Goal: Task Accomplishment & Management: Use online tool/utility

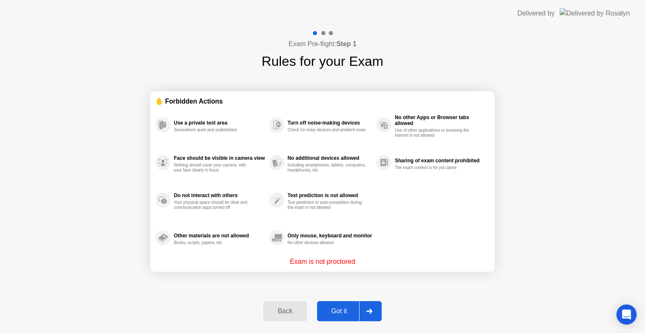
click at [368, 307] on div at bounding box center [369, 311] width 20 height 19
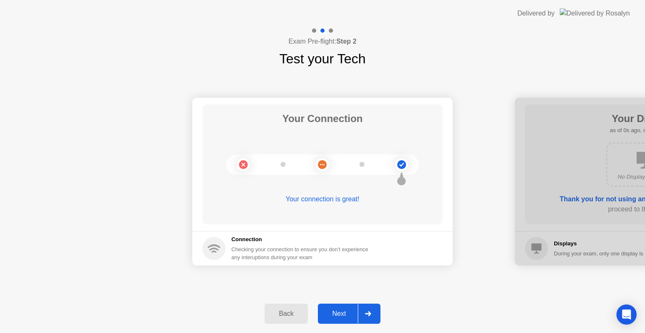
click at [371, 313] on icon at bounding box center [368, 314] width 6 height 5
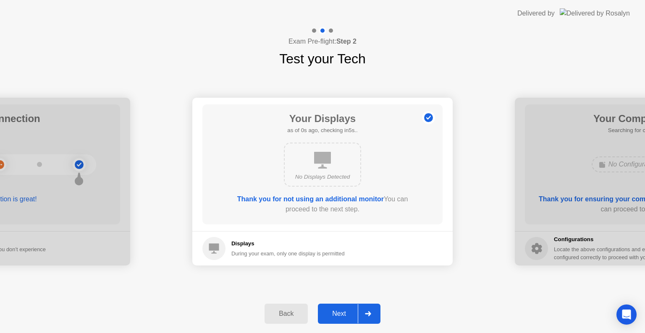
click at [371, 313] on icon at bounding box center [368, 314] width 6 height 5
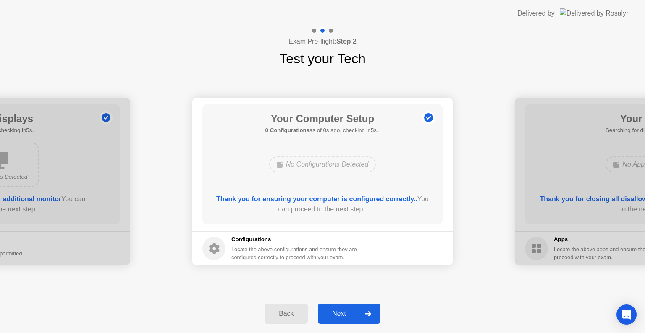
click at [371, 313] on icon at bounding box center [368, 314] width 6 height 5
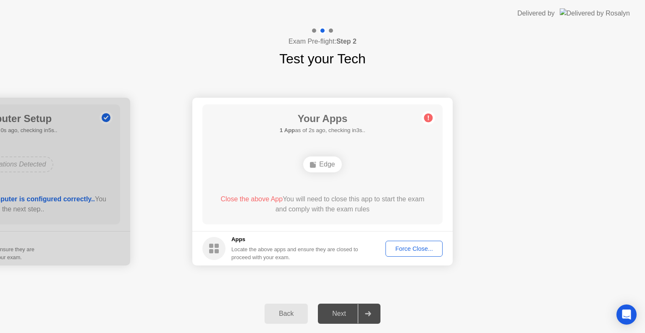
click at [406, 248] on div "Force Close..." at bounding box center [413, 249] width 51 height 7
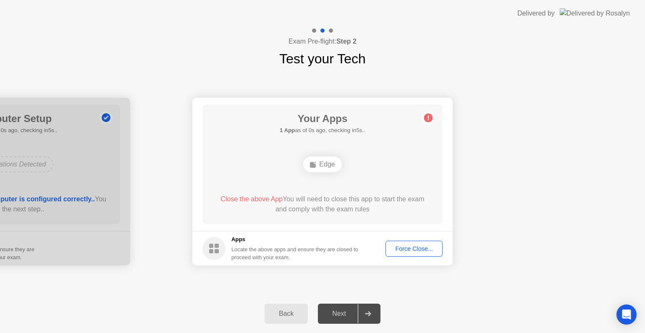
click at [427, 248] on div "Force Close..." at bounding box center [413, 249] width 51 height 7
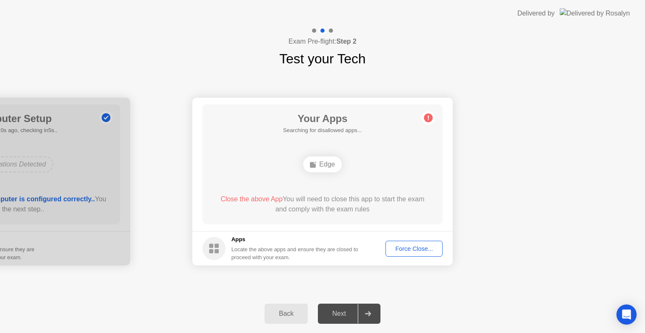
click at [420, 253] on button "Force Close..." at bounding box center [414, 249] width 57 height 16
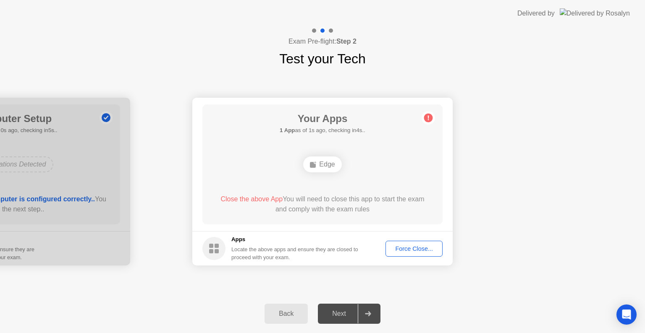
click at [407, 249] on div "Force Close..." at bounding box center [413, 249] width 51 height 7
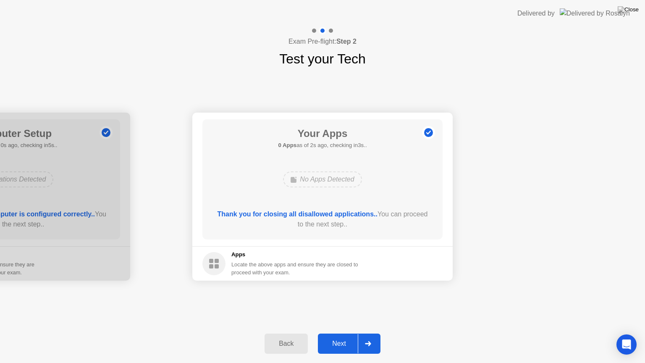
click at [349, 333] on div "Next" at bounding box center [338, 344] width 37 height 8
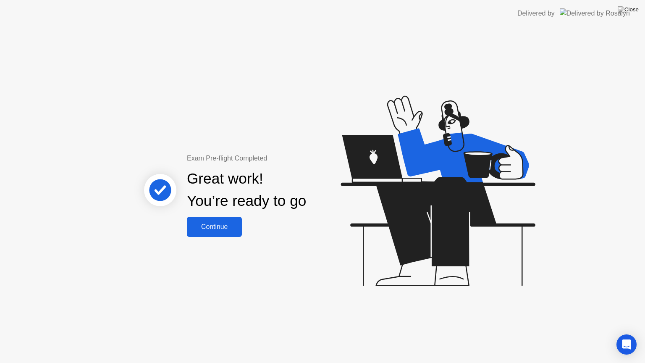
click at [220, 231] on div "Continue" at bounding box center [214, 227] width 50 height 8
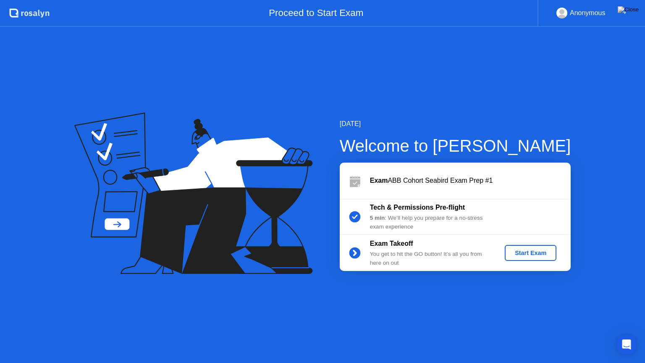
click at [514, 254] on div "Start Exam" at bounding box center [530, 252] width 45 height 7
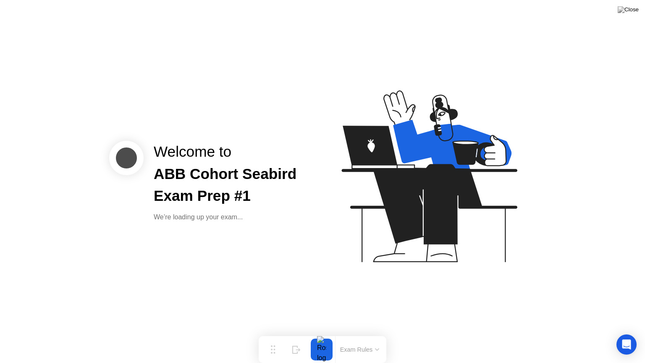
click at [340, 290] on div "Welcome to ABB Cohort Seabird Exam Prep #1 We’re loading up your exam..." at bounding box center [322, 181] width 645 height 363
